Goal: Task Accomplishment & Management: Complete application form

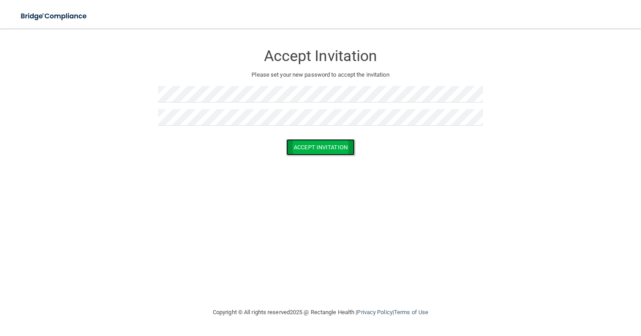
click at [297, 146] on button "Accept Invitation" at bounding box center [320, 147] width 69 height 16
click at [308, 161] on button "Accept Invitation" at bounding box center [320, 160] width 69 height 16
click at [317, 146] on button "Accept Invitation" at bounding box center [320, 147] width 69 height 16
click at [324, 163] on button "Accept Invitation" at bounding box center [320, 160] width 69 height 16
click at [313, 162] on button "Accept Invitation" at bounding box center [320, 160] width 69 height 16
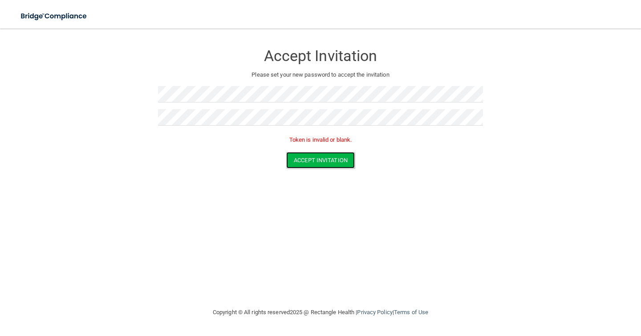
drag, startPoint x: 313, startPoint y: 155, endPoint x: 332, endPoint y: 201, distance: 50.1
click at [332, 201] on div "Accept Invitation Please set your new password to accept the invitation Token i…" at bounding box center [320, 167] width 605 height 260
click at [337, 150] on button "Accept Invitation" at bounding box center [320, 147] width 69 height 16
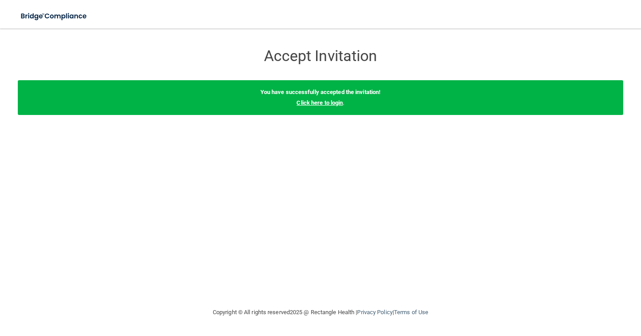
click at [325, 103] on link "Click here to login" at bounding box center [320, 102] width 46 height 7
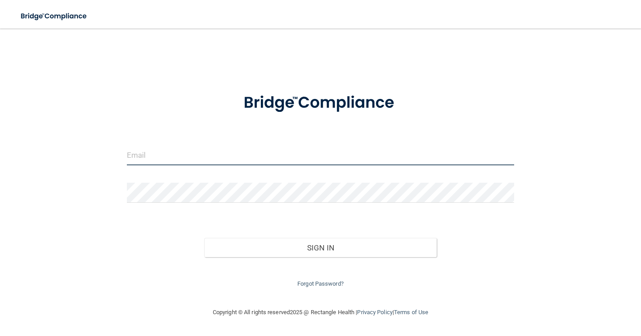
click at [152, 156] on input "email" at bounding box center [320, 155] width 387 height 20
type input "nstanley56@gmail.com"
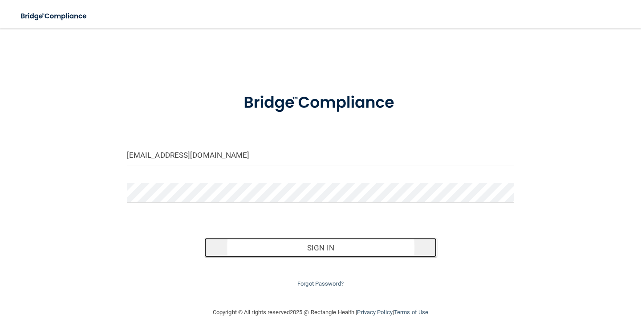
click at [292, 246] on button "Sign In" at bounding box center [320, 248] width 232 height 20
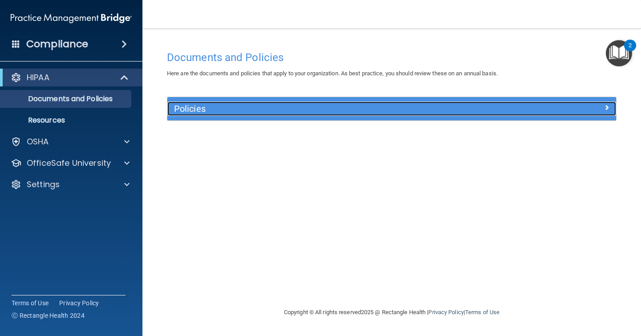
click at [274, 109] on h5 "Policies" at bounding box center [335, 109] width 323 height 10
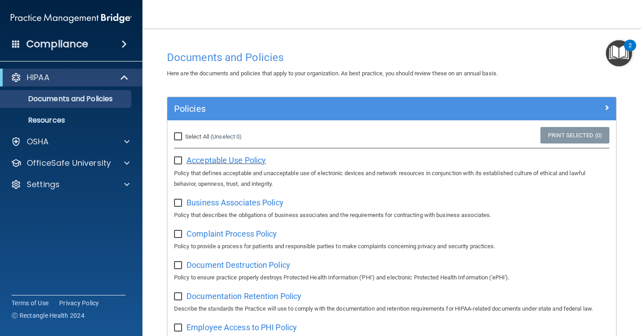
click at [211, 163] on span "Acceptable Use Policy" at bounding box center [226, 159] width 79 height 9
click at [178, 161] on input "checkbox" at bounding box center [179, 160] width 10 height 7
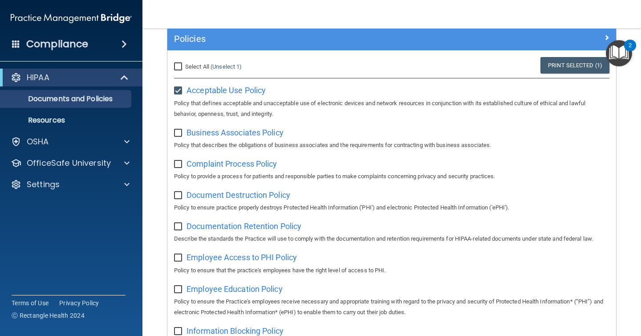
scroll to position [77, 0]
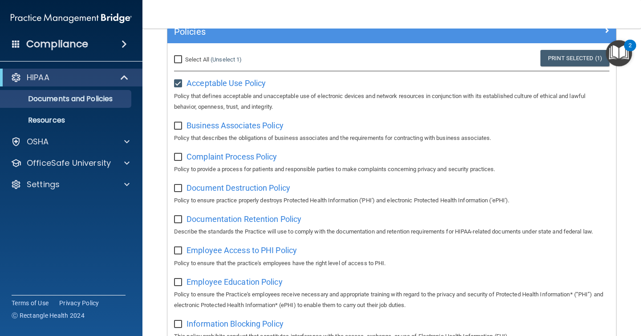
click at [180, 84] on input "checkbox" at bounding box center [179, 83] width 10 height 7
checkbox input "false"
click at [239, 124] on span "Business Associates Policy" at bounding box center [235, 125] width 97 height 9
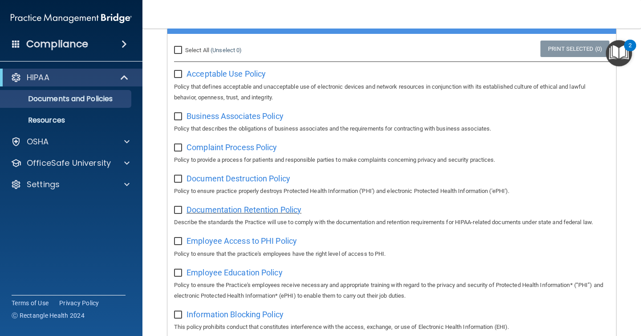
scroll to position [85, 0]
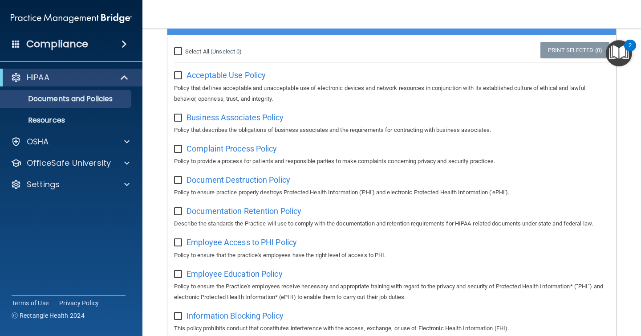
click at [175, 119] on input "checkbox" at bounding box center [179, 117] width 10 height 7
click at [178, 118] on input "checkbox" at bounding box center [179, 117] width 10 height 7
checkbox input "false"
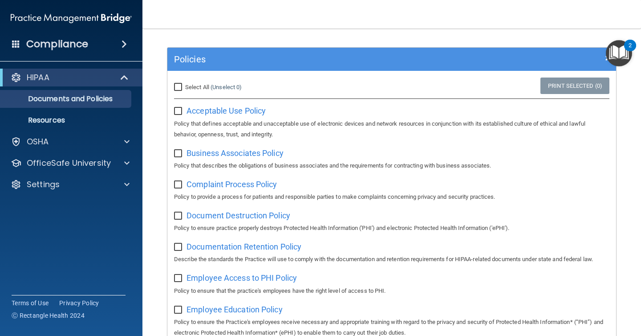
scroll to position [0, 0]
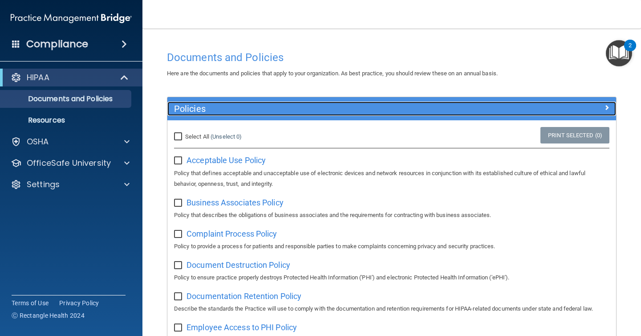
click at [543, 112] on div "Policies" at bounding box center [391, 109] width 449 height 14
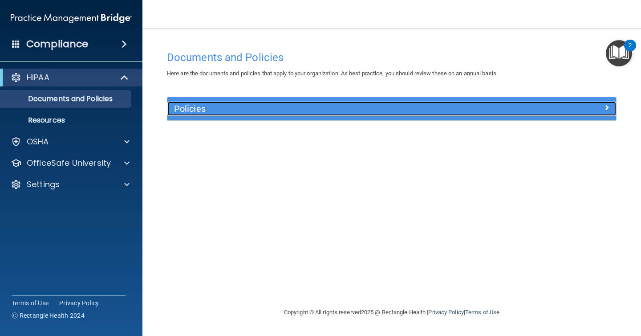
click at [543, 110] on div at bounding box center [560, 107] width 112 height 11
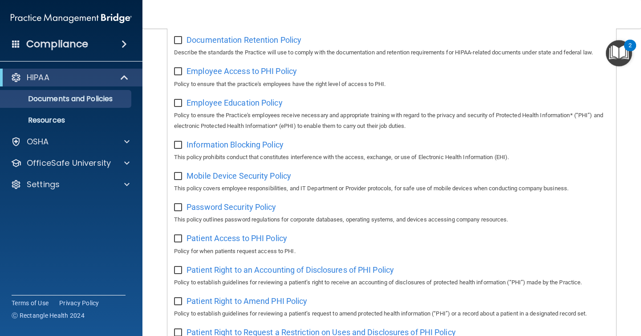
scroll to position [248, 0]
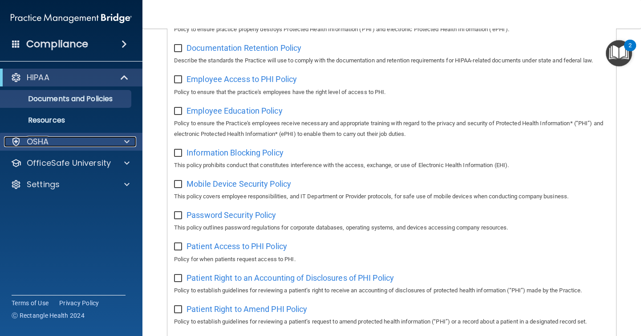
click at [81, 143] on div "OSHA" at bounding box center [59, 141] width 110 height 11
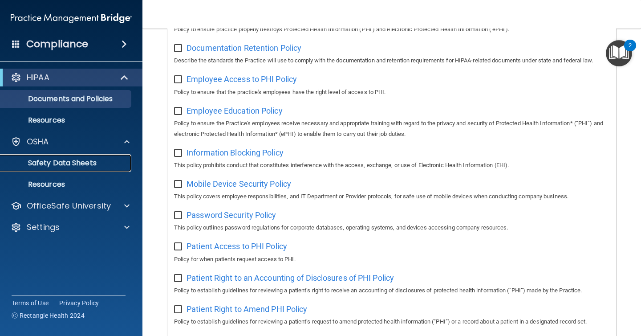
click at [81, 163] on p "Safety Data Sheets" at bounding box center [67, 162] width 122 height 9
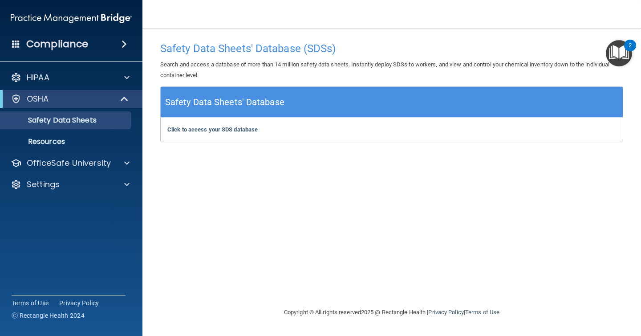
click at [247, 105] on h5 "Safety Data Sheets' Database" at bounding box center [224, 102] width 119 height 16
click at [239, 130] on b "Click to access your SDS database" at bounding box center [212, 129] width 90 height 7
